Goal: Information Seeking & Learning: Compare options

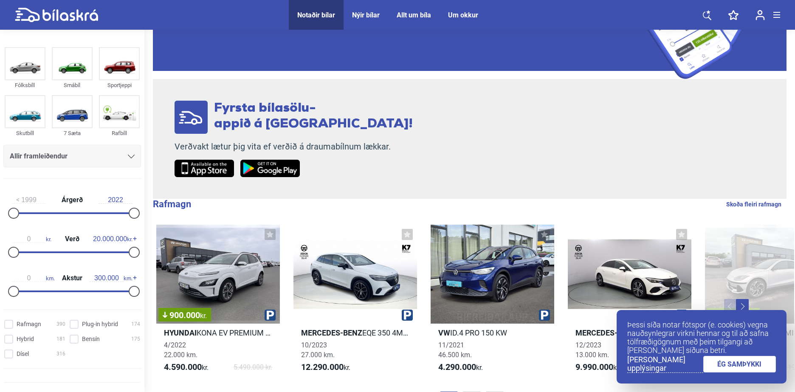
scroll to position [255, 0]
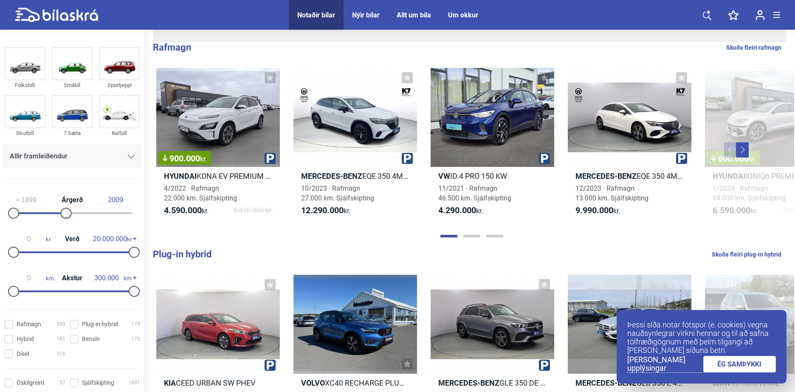
type input "2008"
drag, startPoint x: 135, startPoint y: 212, endPoint x: 63, endPoint y: 207, distance: 72.5
click at [63, 207] on div "1999 Árgerð 2008" at bounding box center [72, 205] width 138 height 39
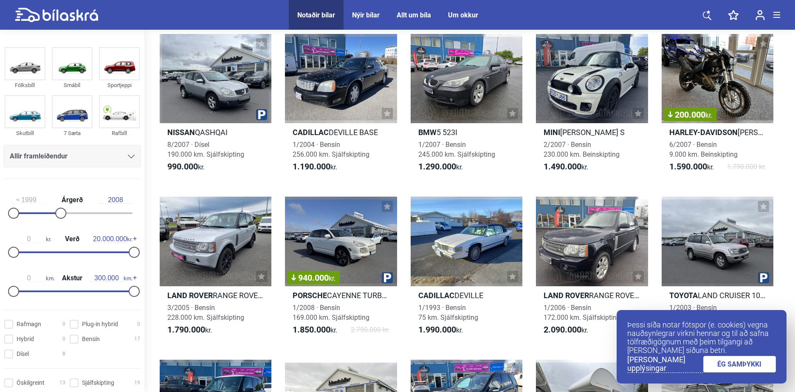
scroll to position [212, 0]
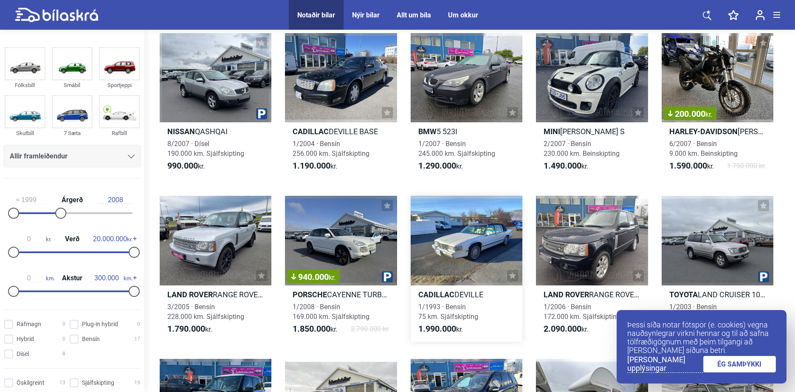
click at [475, 251] on div at bounding box center [467, 241] width 112 height 90
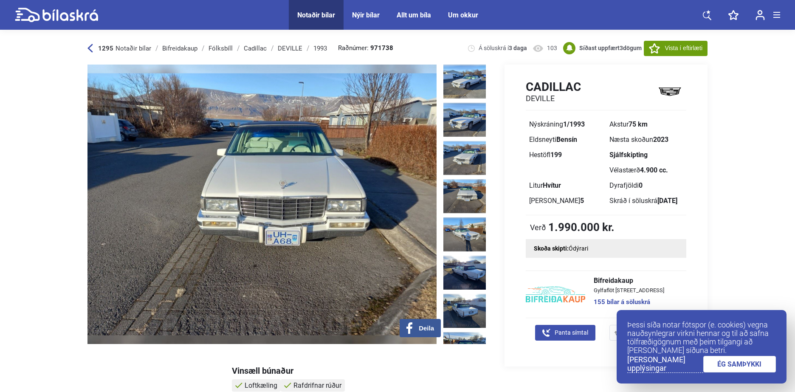
click at [465, 188] on img at bounding box center [465, 196] width 42 height 34
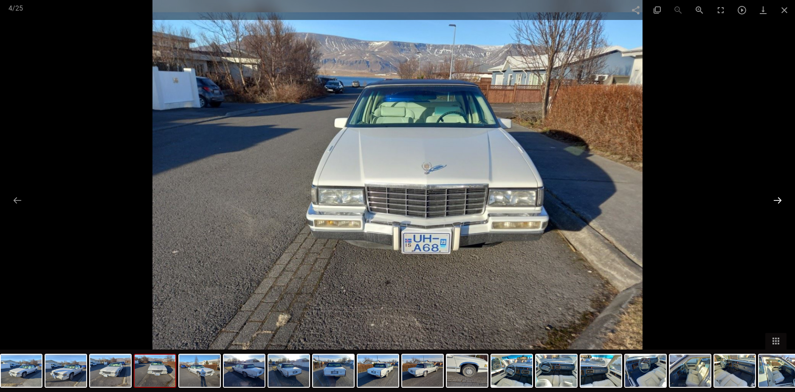
click at [777, 198] on button at bounding box center [778, 200] width 18 height 17
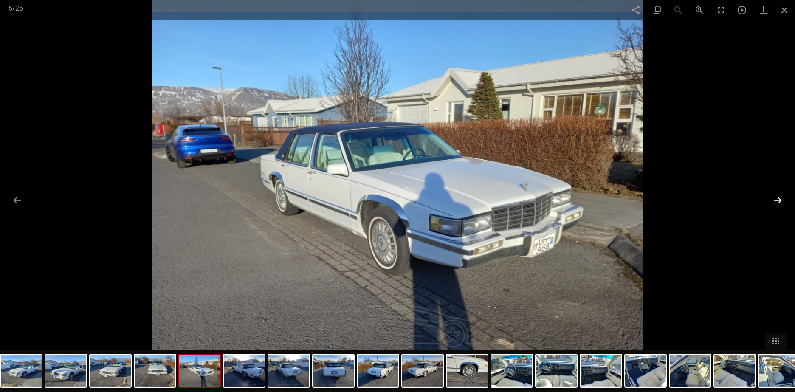
click at [776, 199] on button at bounding box center [778, 200] width 18 height 17
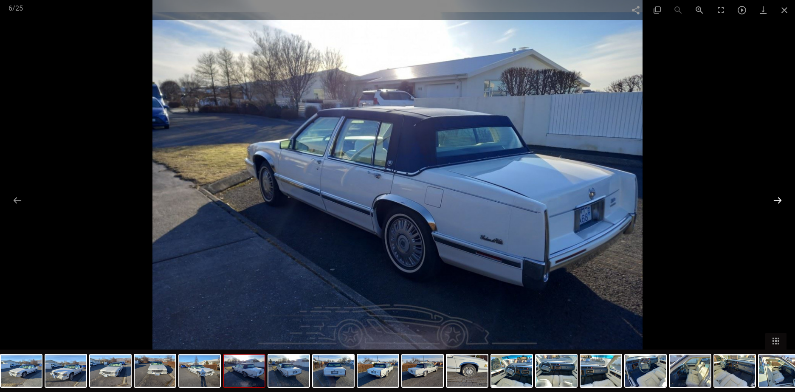
click at [775, 200] on button at bounding box center [778, 200] width 18 height 17
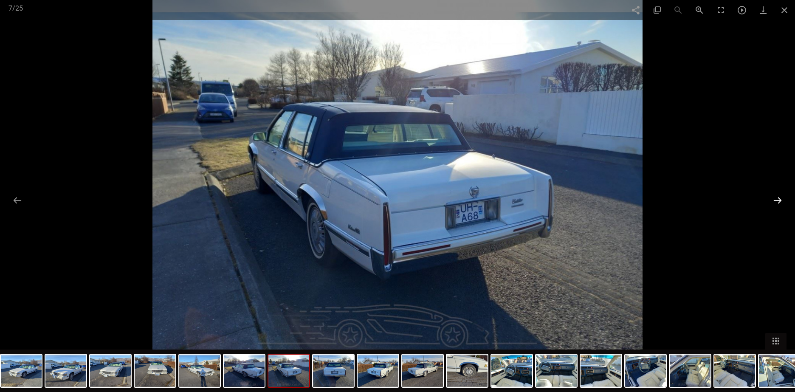
click at [773, 205] on button at bounding box center [778, 200] width 18 height 17
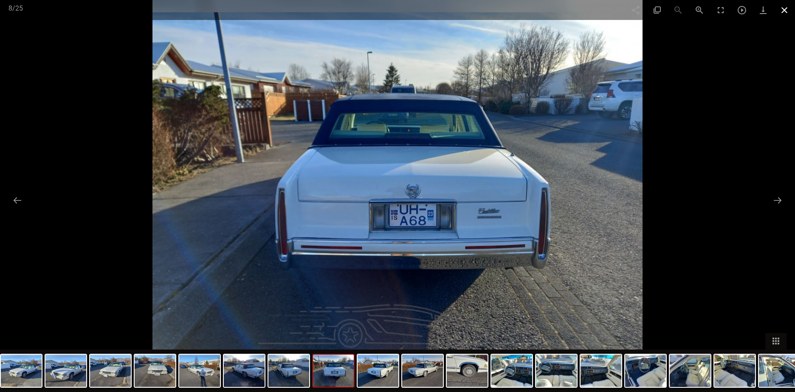
click at [788, 8] on span at bounding box center [784, 10] width 21 height 20
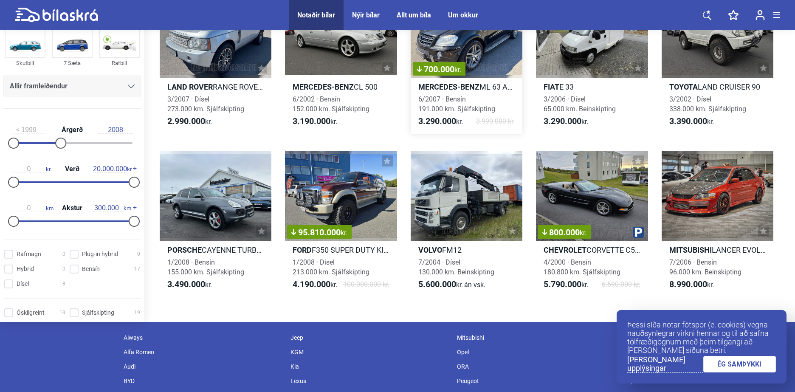
scroll to position [595, 0]
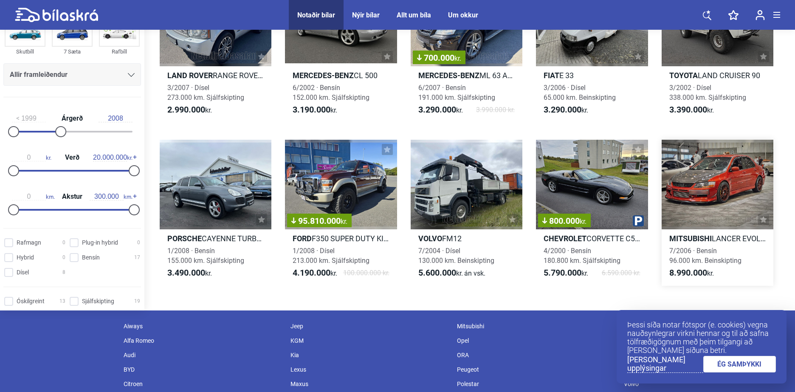
click at [739, 213] on div at bounding box center [718, 185] width 112 height 90
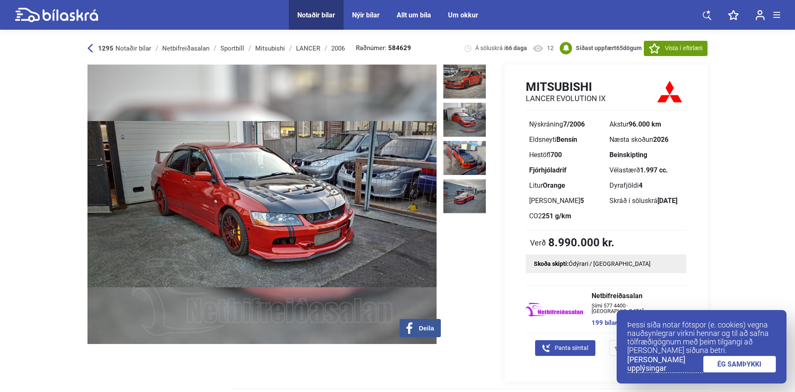
click at [459, 114] on img at bounding box center [465, 120] width 42 height 34
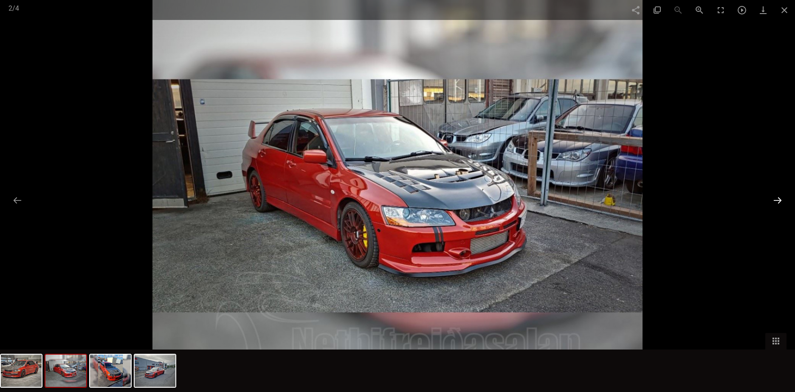
click at [770, 204] on button at bounding box center [778, 200] width 18 height 17
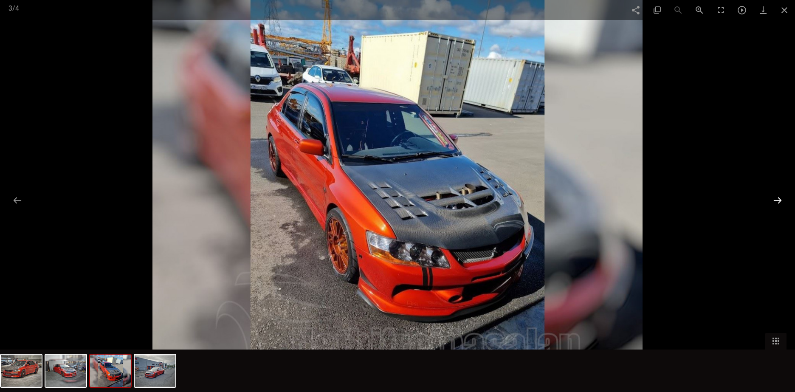
click at [772, 201] on button at bounding box center [778, 200] width 18 height 17
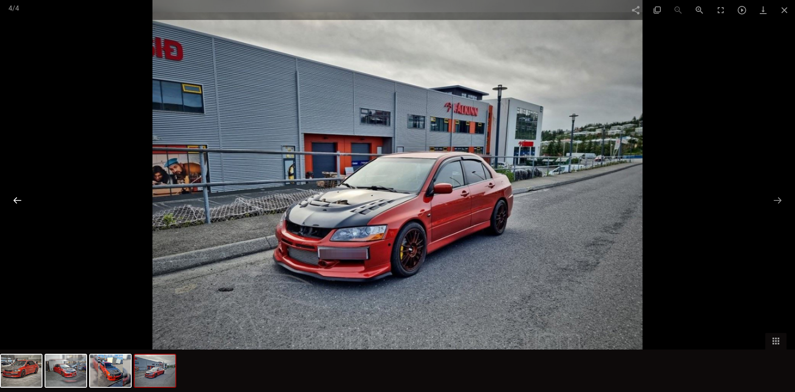
click at [11, 192] on button at bounding box center [17, 200] width 18 height 17
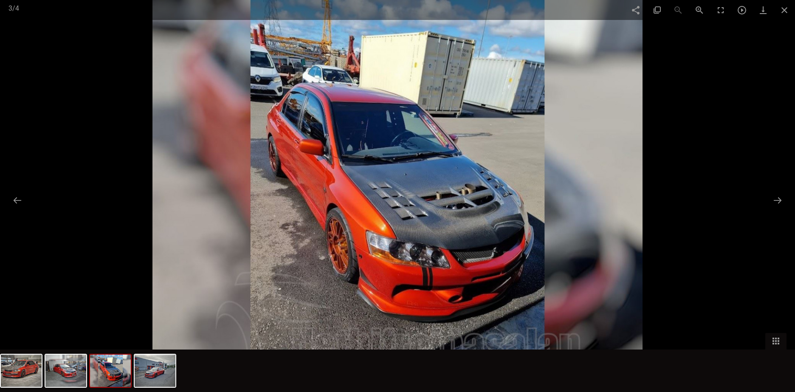
scroll to position [595, 0]
type input "2022"
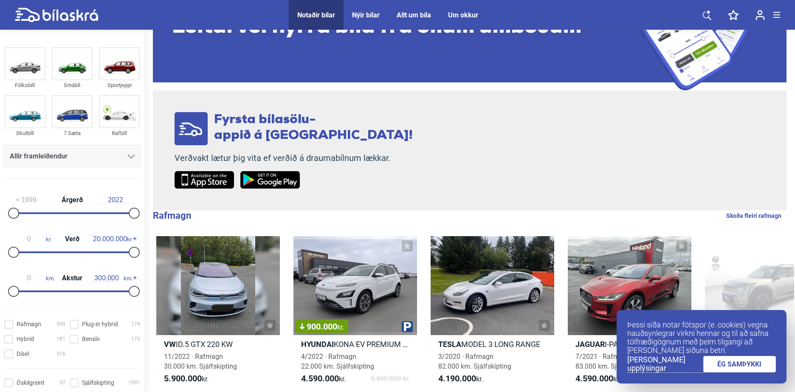
scroll to position [127, 0]
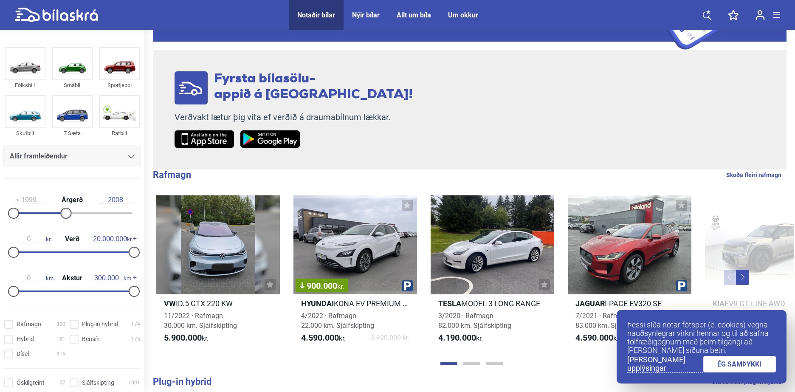
type input "2007"
drag, startPoint x: 134, startPoint y: 214, endPoint x: 55, endPoint y: 212, distance: 79.1
click at [55, 212] on div at bounding box center [55, 213] width 11 height 11
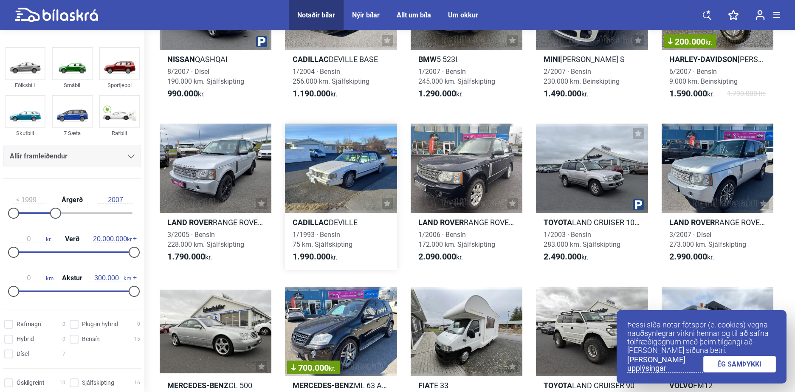
scroll to position [383, 0]
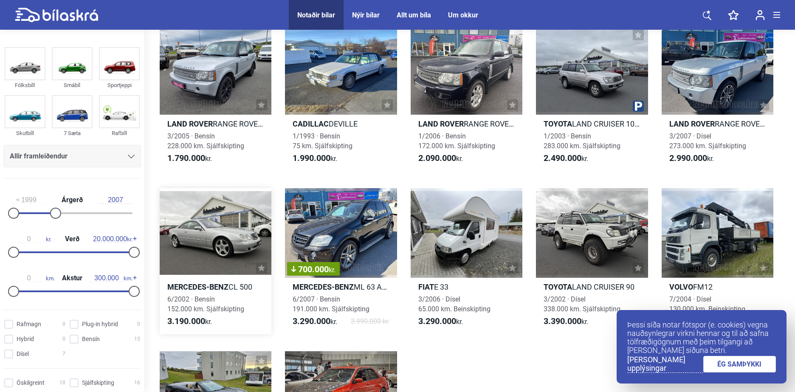
click at [218, 256] on div at bounding box center [216, 233] width 112 height 90
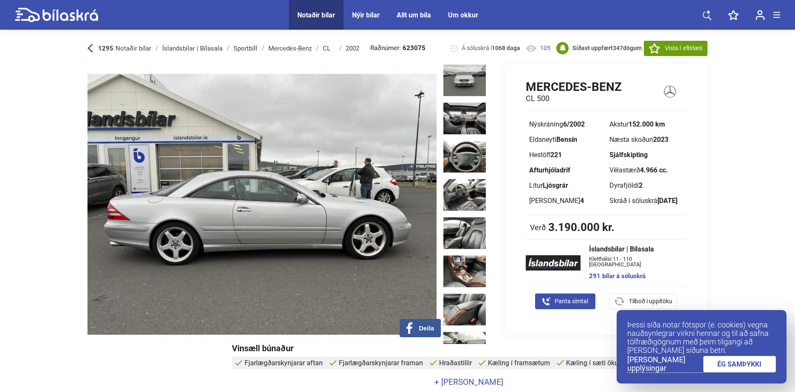
scroll to position [282, 0]
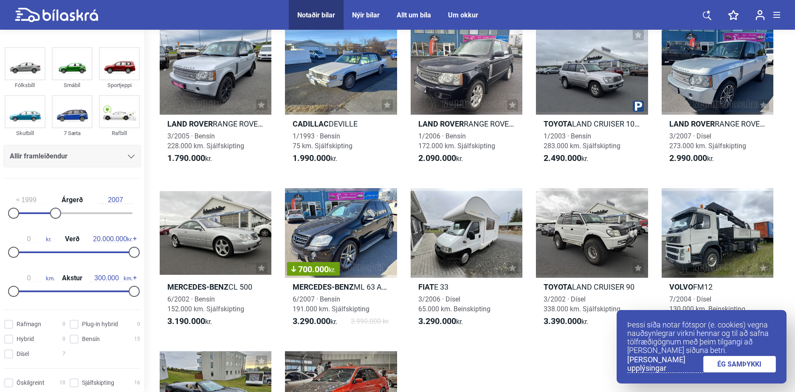
type input "2022"
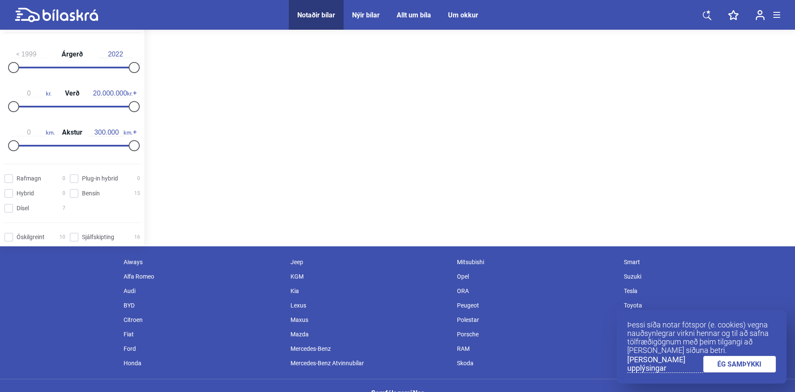
scroll to position [127, 0]
